Goal: Navigation & Orientation: Find specific page/section

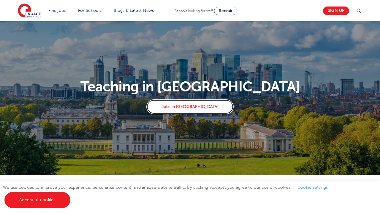
click at [191, 108] on link "Jobs in London" at bounding box center [189, 107] width 87 height 15
click at [57, 10] on link "Find jobs" at bounding box center [56, 10] width 17 height 4
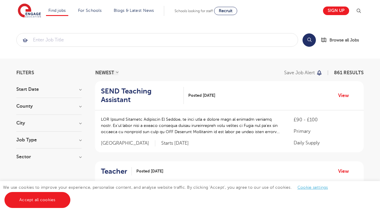
click at [0, 0] on link "Teaching jobs in [GEOGRAPHIC_DATA]" at bounding box center [0, 0] width 0 height 0
